Goal: Navigation & Orientation: Find specific page/section

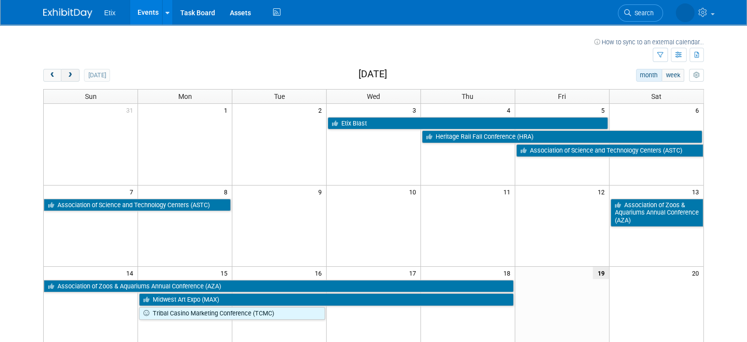
click at [66, 74] on span "next" at bounding box center [69, 75] width 7 height 6
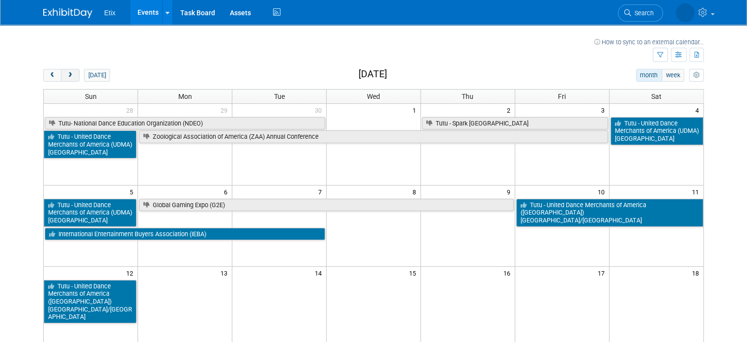
click at [66, 74] on span "next" at bounding box center [69, 75] width 7 height 6
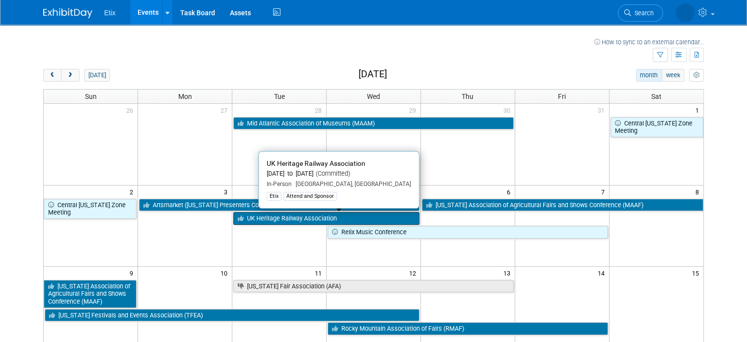
click at [297, 215] on link "UK Heritage Railway Association" at bounding box center [326, 218] width 186 height 13
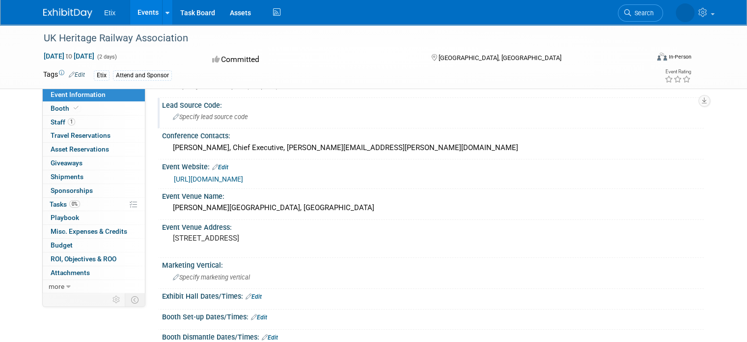
scroll to position [98, 0]
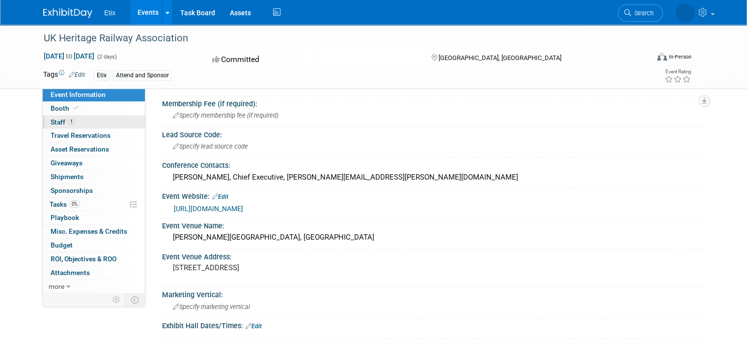
click at [58, 123] on span "Staff 1" at bounding box center [63, 122] width 25 height 8
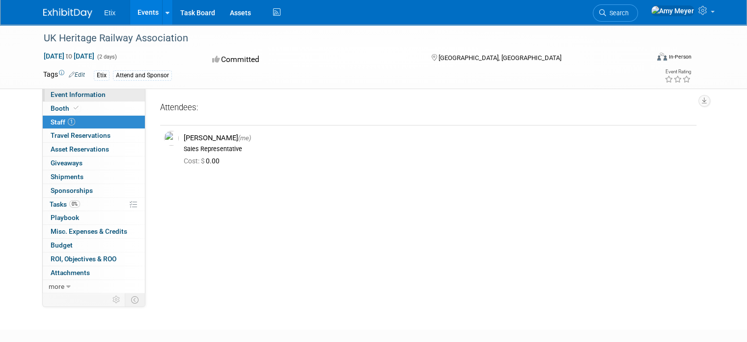
click at [77, 91] on span "Event Information" at bounding box center [78, 94] width 55 height 8
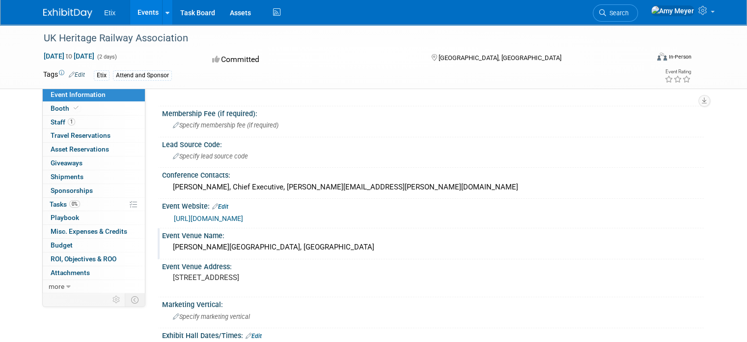
scroll to position [98, 0]
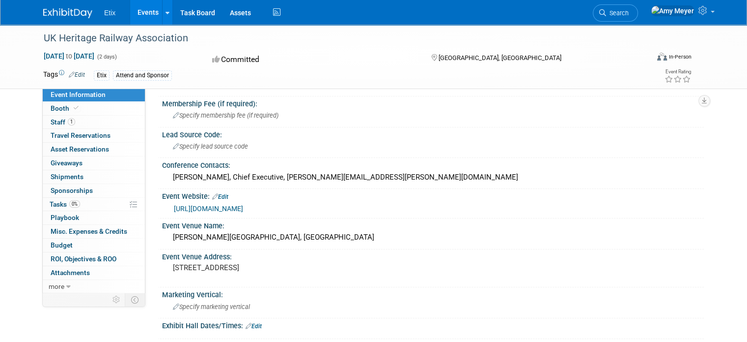
click at [209, 204] on link "[URL][DOMAIN_NAME]" at bounding box center [208, 208] width 69 height 8
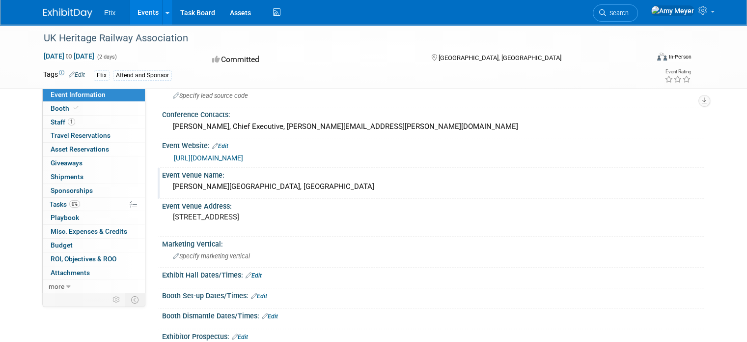
scroll to position [0, 0]
